Goal: Information Seeking & Learning: Learn about a topic

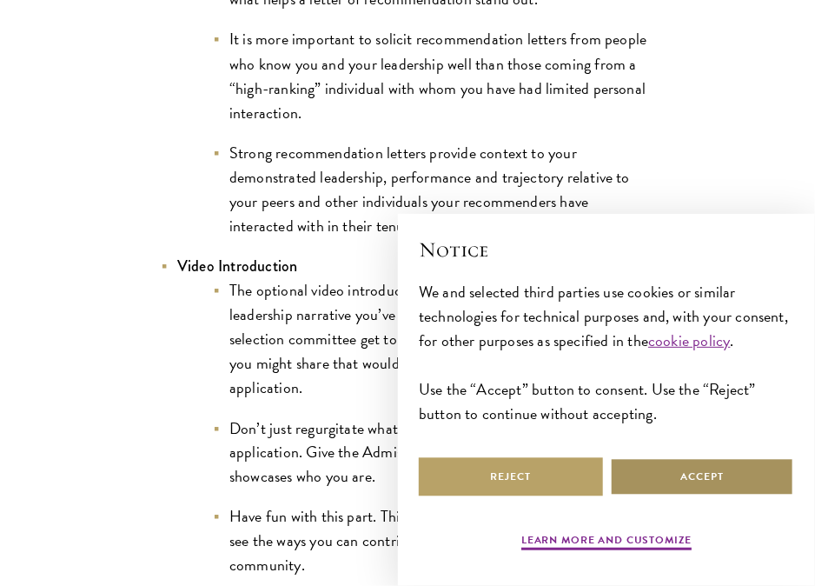
click at [671, 474] on button "Accept" at bounding box center [702, 476] width 184 height 39
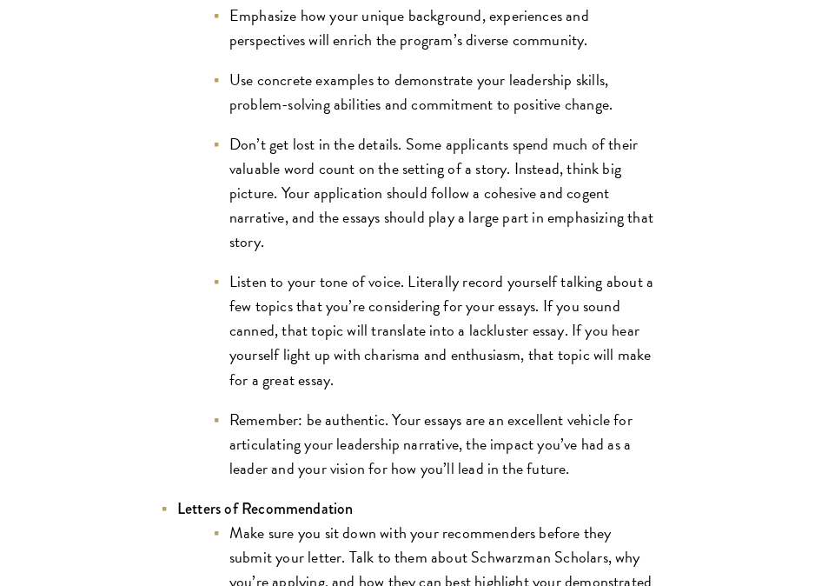
scroll to position [2171, 0]
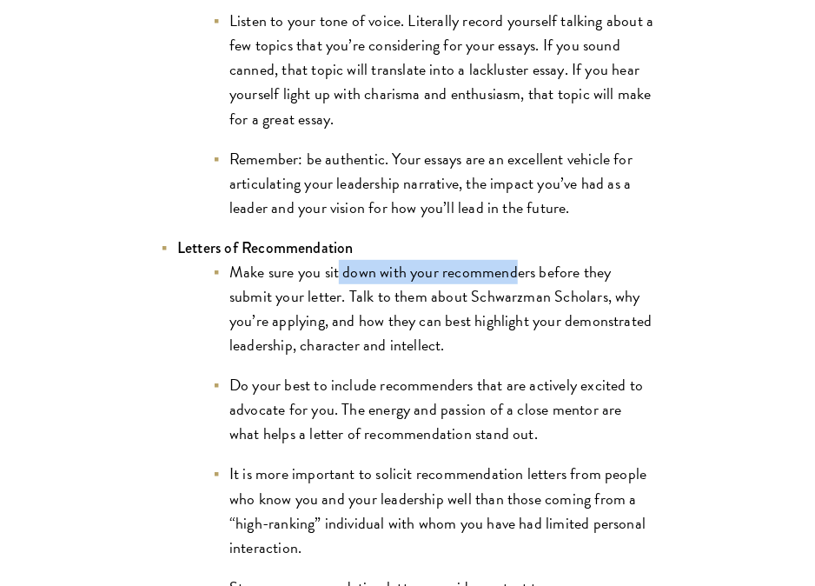
drag, startPoint x: 337, startPoint y: 258, endPoint x: 515, endPoint y: 255, distance: 178.1
click at [515, 260] on li "Make sure you sit down with your recommenders before they submit your letter. T…" at bounding box center [433, 308] width 443 height 97
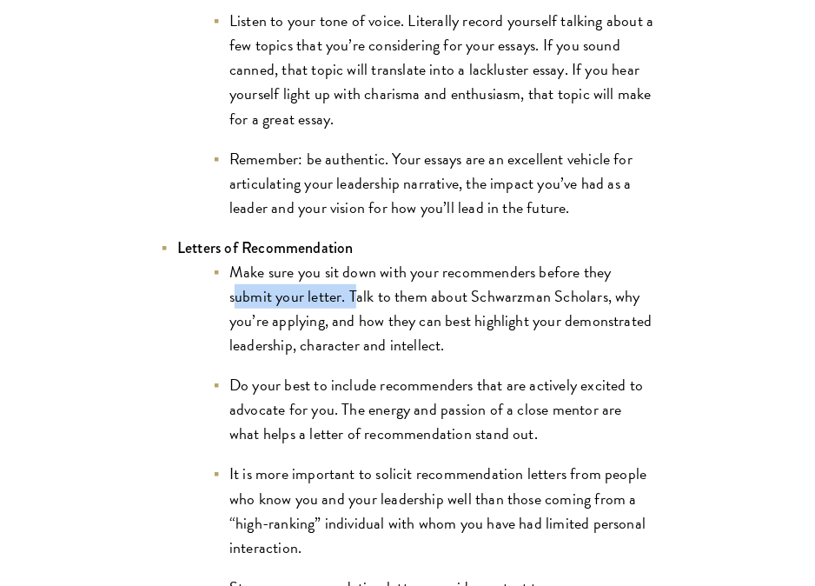
drag, startPoint x: 239, startPoint y: 278, endPoint x: 354, endPoint y: 278, distance: 115.6
click at [354, 278] on li "Make sure you sit down with your recommenders before they submit your letter. T…" at bounding box center [433, 308] width 443 height 97
click at [398, 277] on li "Make sure you sit down with your recommenders before they submit your letter. T…" at bounding box center [433, 308] width 443 height 97
click at [528, 279] on li "Make sure you sit down with your recommenders before they submit your letter. T…" at bounding box center [433, 308] width 443 height 97
click at [511, 289] on li "Make sure you sit down with your recommenders before they submit your letter. T…" at bounding box center [433, 308] width 443 height 97
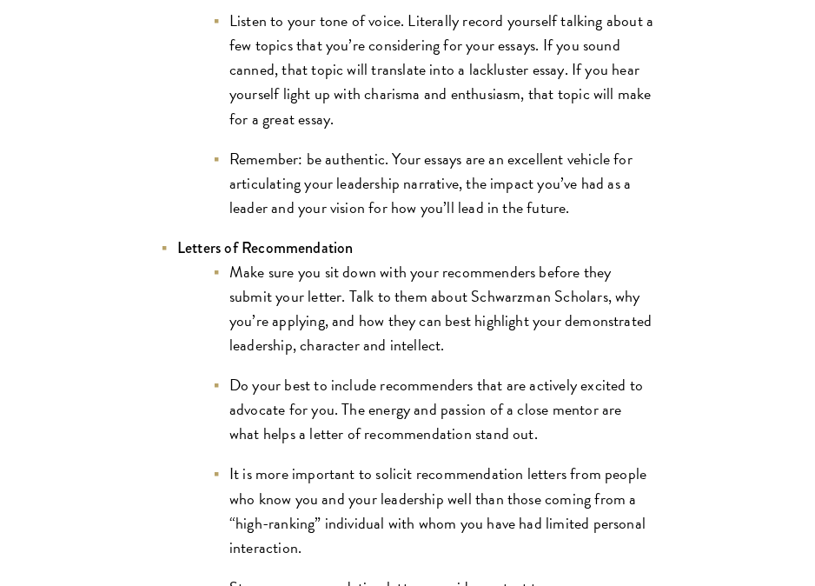
click at [278, 297] on li "Make sure you sit down with your recommenders before they submit your letter. T…" at bounding box center [433, 308] width 443 height 97
drag, startPoint x: 445, startPoint y: 297, endPoint x: 485, endPoint y: 299, distance: 40.0
click at [485, 299] on li "Make sure you sit down with your recommenders before they submit your letter. T…" at bounding box center [433, 308] width 443 height 97
click at [275, 328] on li "Make sure you sit down with your recommenders before they submit your letter. T…" at bounding box center [433, 308] width 443 height 97
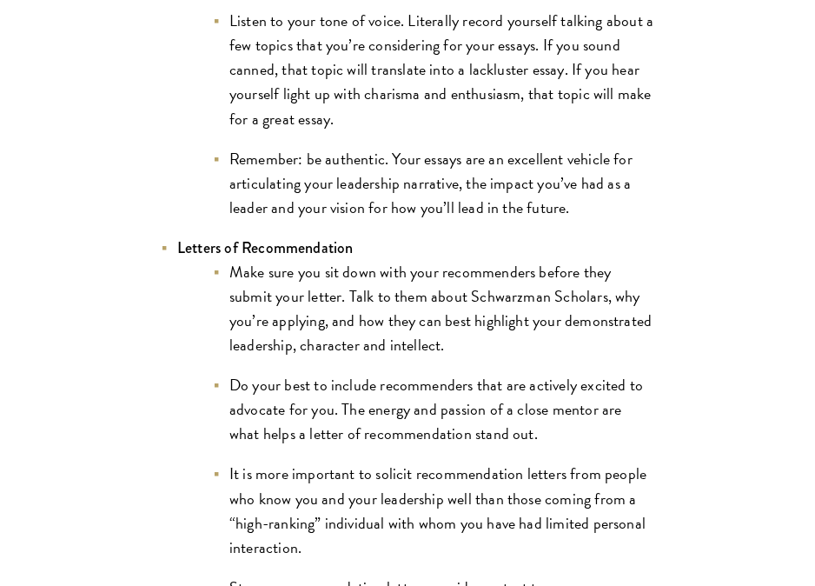
click at [339, 323] on li "Make sure you sit down with your recommenders before they submit your letter. T…" at bounding box center [433, 308] width 443 height 97
drag, startPoint x: 254, startPoint y: 365, endPoint x: 395, endPoint y: 362, distance: 141.6
click at [395, 373] on li "Do your best to include recommenders that are actively excited to advocate for …" at bounding box center [433, 409] width 443 height 73
click at [397, 373] on li "Do your best to include recommenders that are actively excited to advocate for …" at bounding box center [433, 409] width 443 height 73
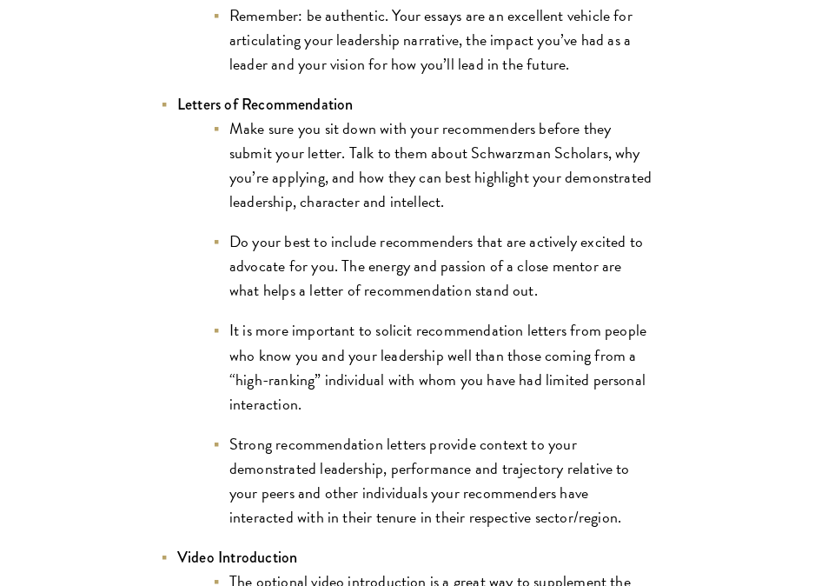
scroll to position [2345, 0]
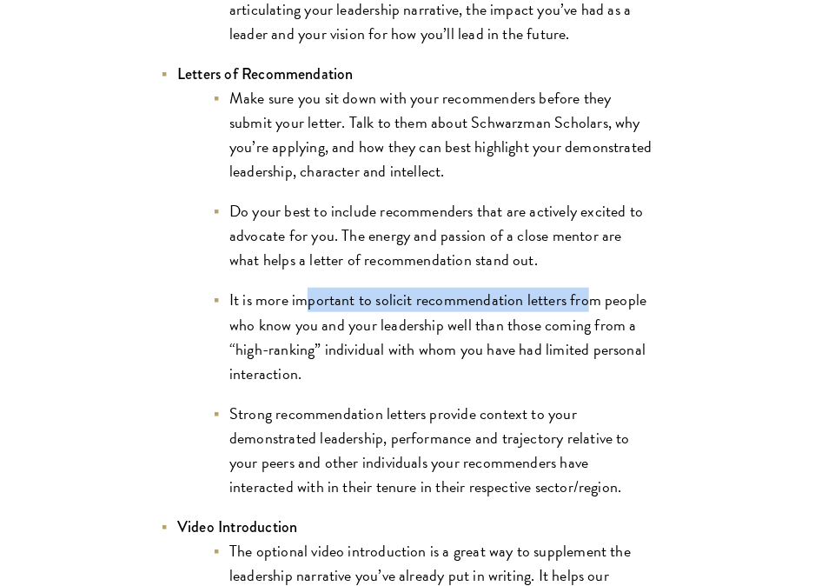
drag, startPoint x: 389, startPoint y: 282, endPoint x: 586, endPoint y: 282, distance: 197.2
click at [586, 288] on li "It is more important to solicit recommendation letters from people who know you…" at bounding box center [433, 336] width 443 height 97
drag, startPoint x: 586, startPoint y: 282, endPoint x: 584, endPoint y: 307, distance: 24.5
click at [587, 288] on li "It is more important to solicit recommendation letters from people who know you…" at bounding box center [433, 336] width 443 height 97
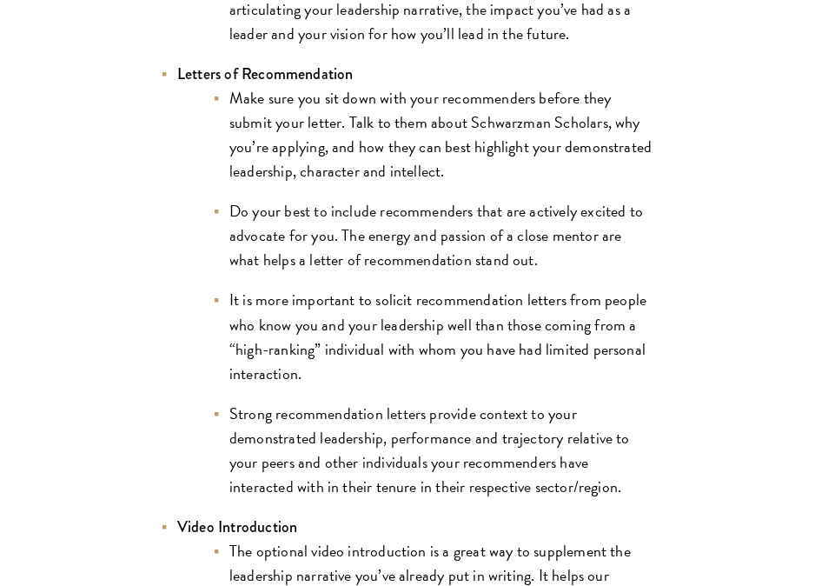
click at [584, 307] on li "It is more important to solicit recommendation letters from people who know you…" at bounding box center [433, 336] width 443 height 97
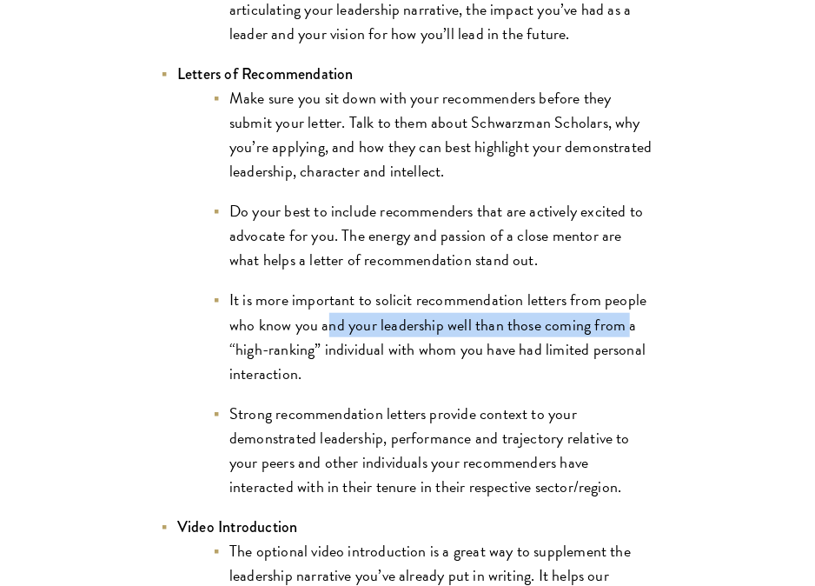
drag, startPoint x: 327, startPoint y: 311, endPoint x: 633, endPoint y: 307, distance: 306.7
click at [633, 307] on li "It is more important to solicit recommendation letters from people who know you…" at bounding box center [433, 336] width 443 height 97
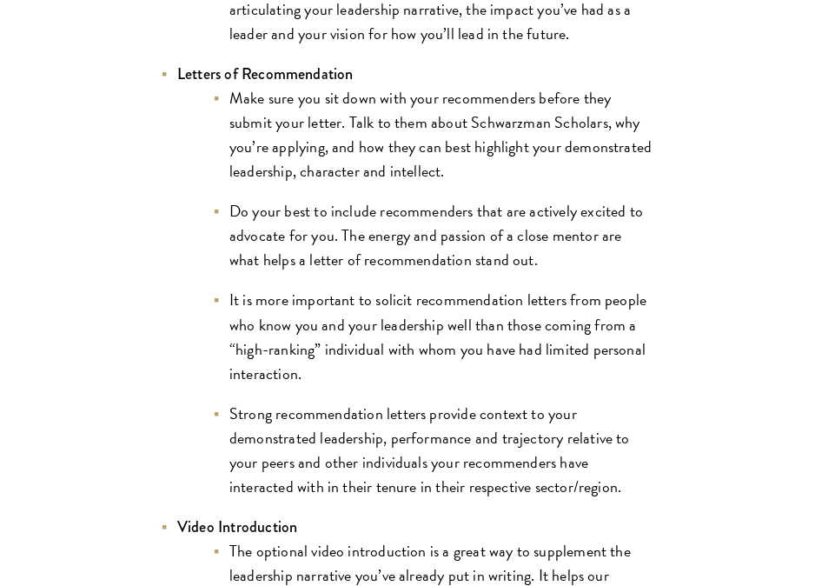
click at [633, 307] on li "It is more important to solicit recommendation letters from people who know you…" at bounding box center [433, 336] width 443 height 97
click at [500, 321] on li "It is more important to solicit recommendation letters from people who know you…" at bounding box center [433, 336] width 443 height 97
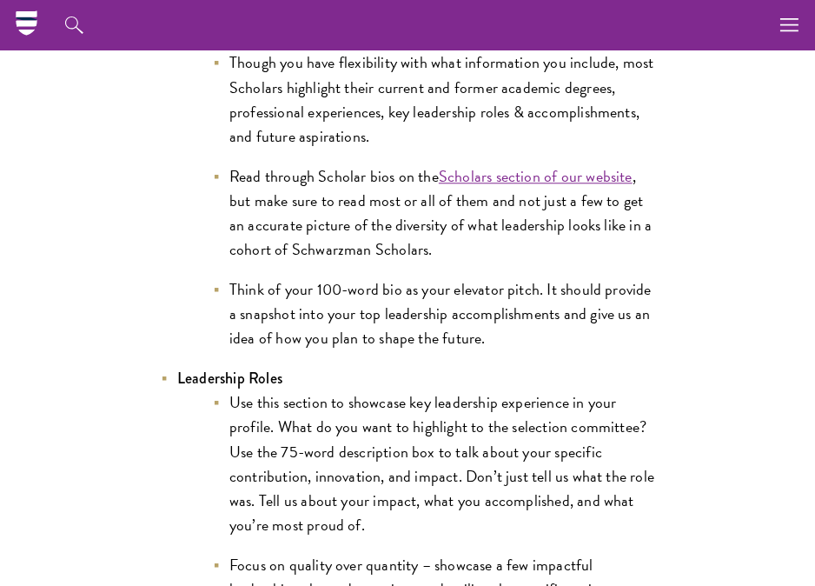
scroll to position [3214, 0]
